Goal: Find specific page/section: Find specific page/section

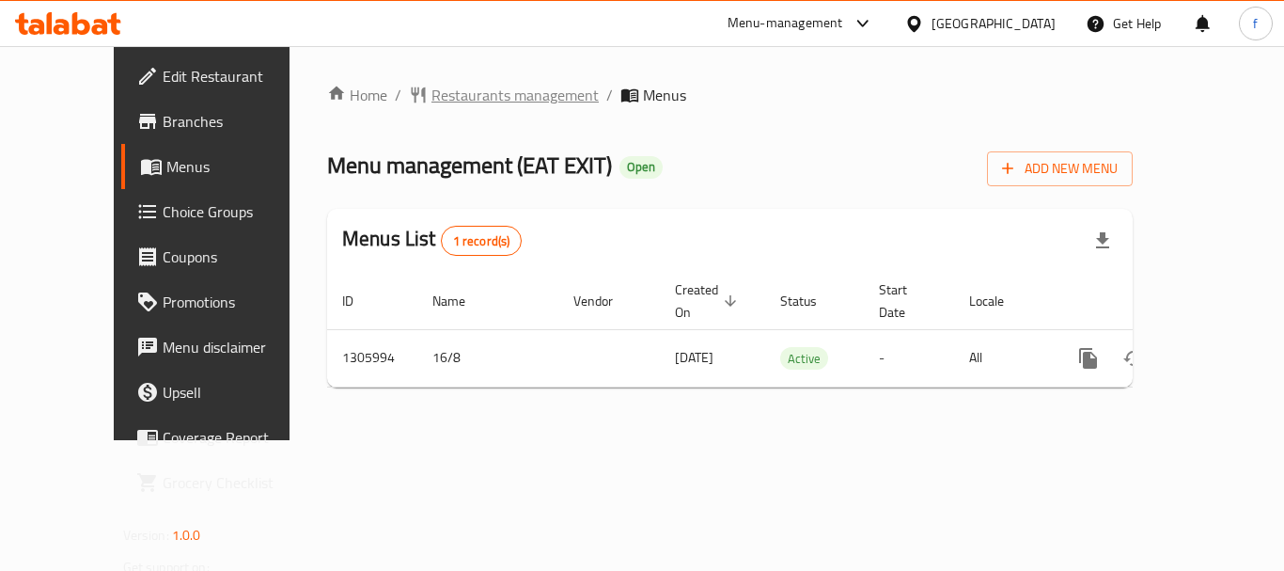
click at [458, 88] on span "Restaurants management" at bounding box center [514, 95] width 167 height 23
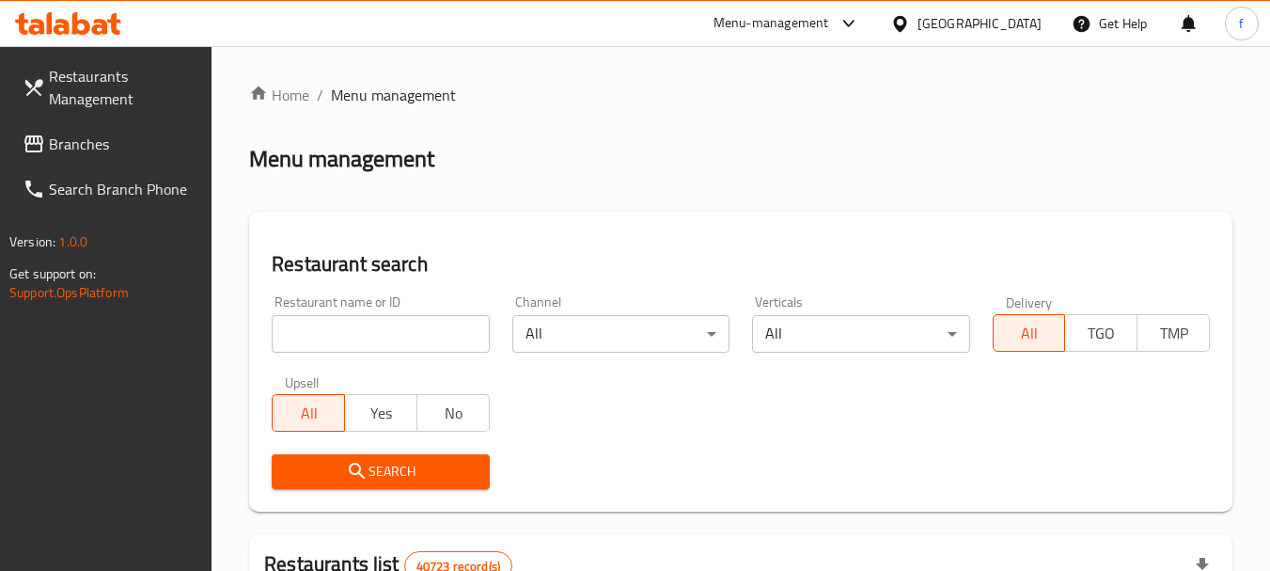
click at [316, 333] on input "search" at bounding box center [380, 334] width 217 height 38
paste input "703815"
type input "703815"
click at [310, 465] on span "Search" at bounding box center [380, 472] width 187 height 24
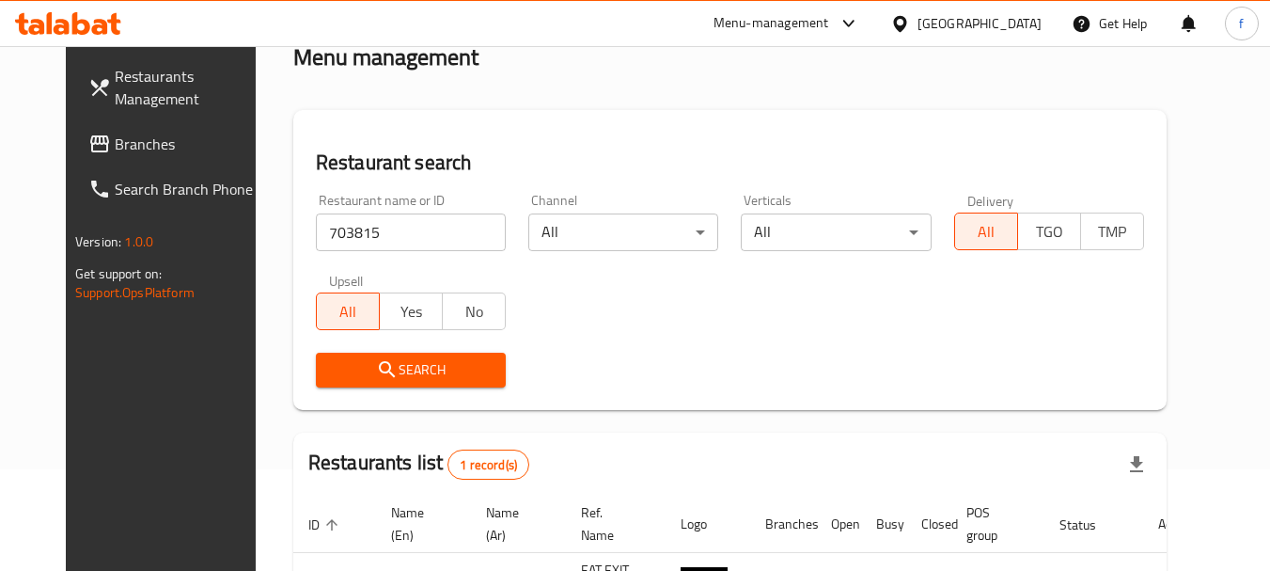
scroll to position [252, 0]
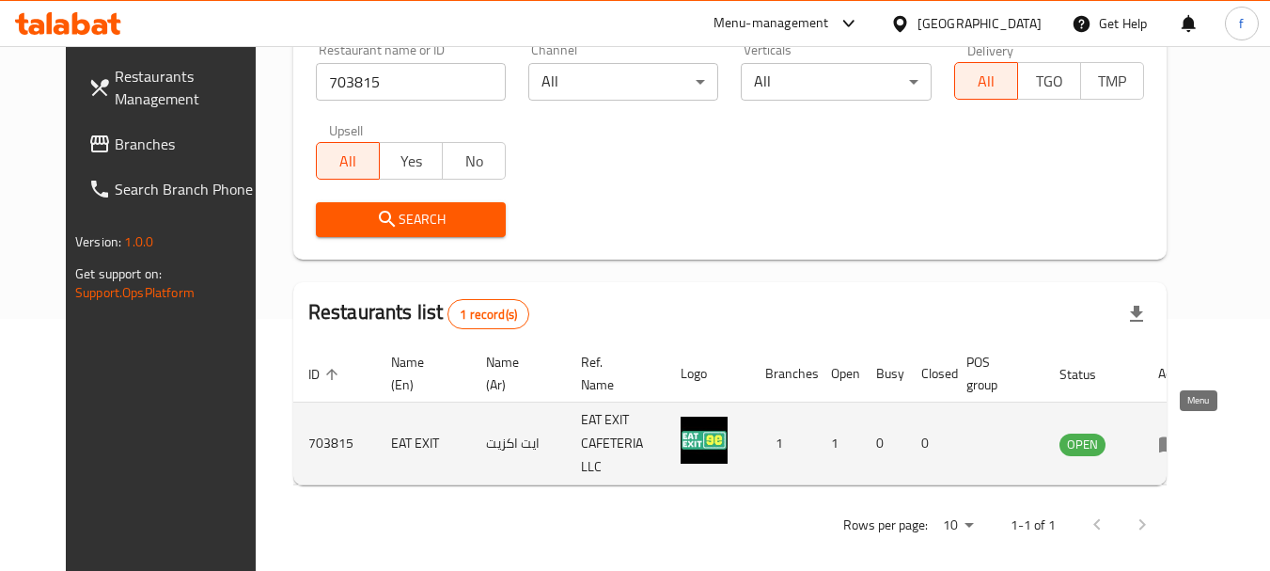
click at [1177, 441] on icon "enhanced table" at bounding box center [1173, 445] width 7 height 8
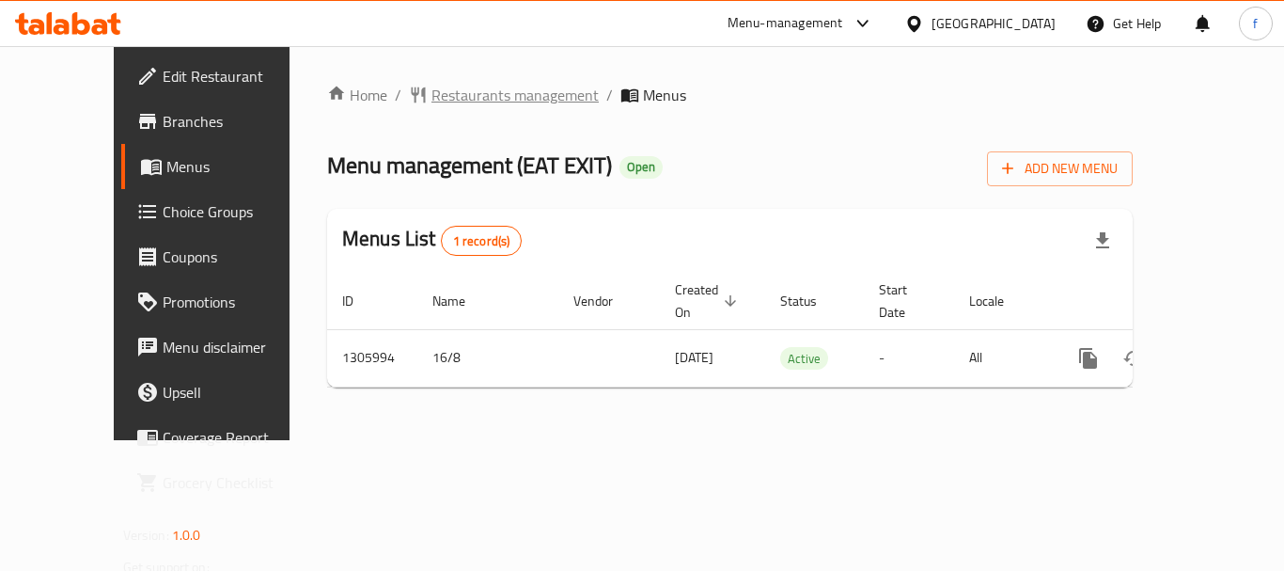
click at [431, 102] on span "Restaurants management" at bounding box center [514, 95] width 167 height 23
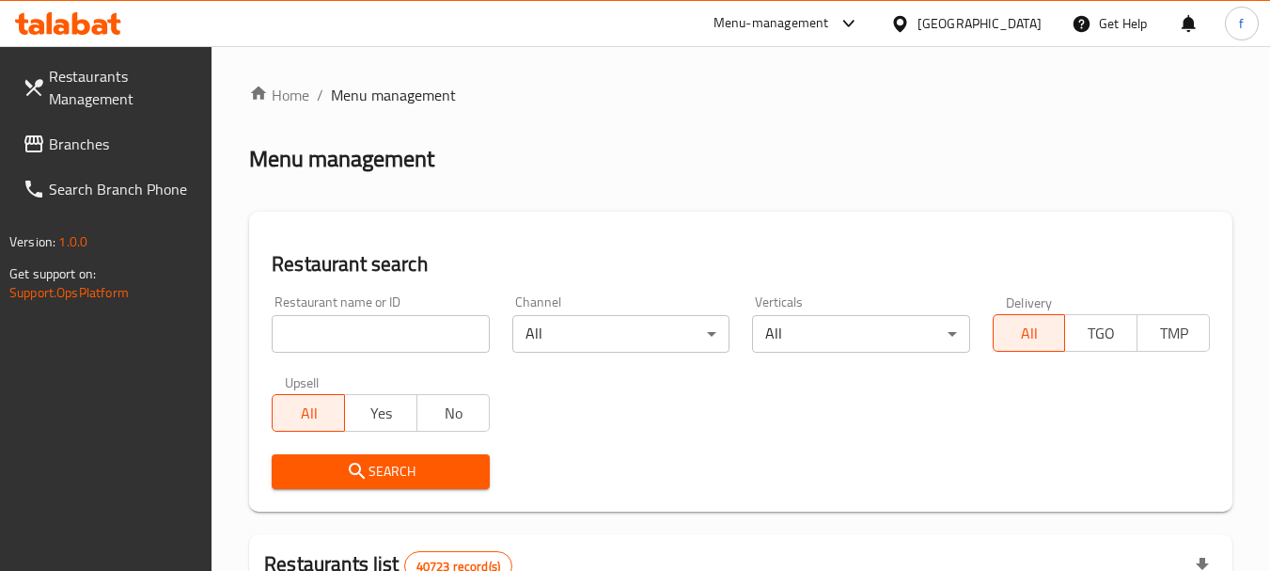
click at [55, 150] on span "Branches" at bounding box center [123, 144] width 149 height 23
